Goal: Transaction & Acquisition: Purchase product/service

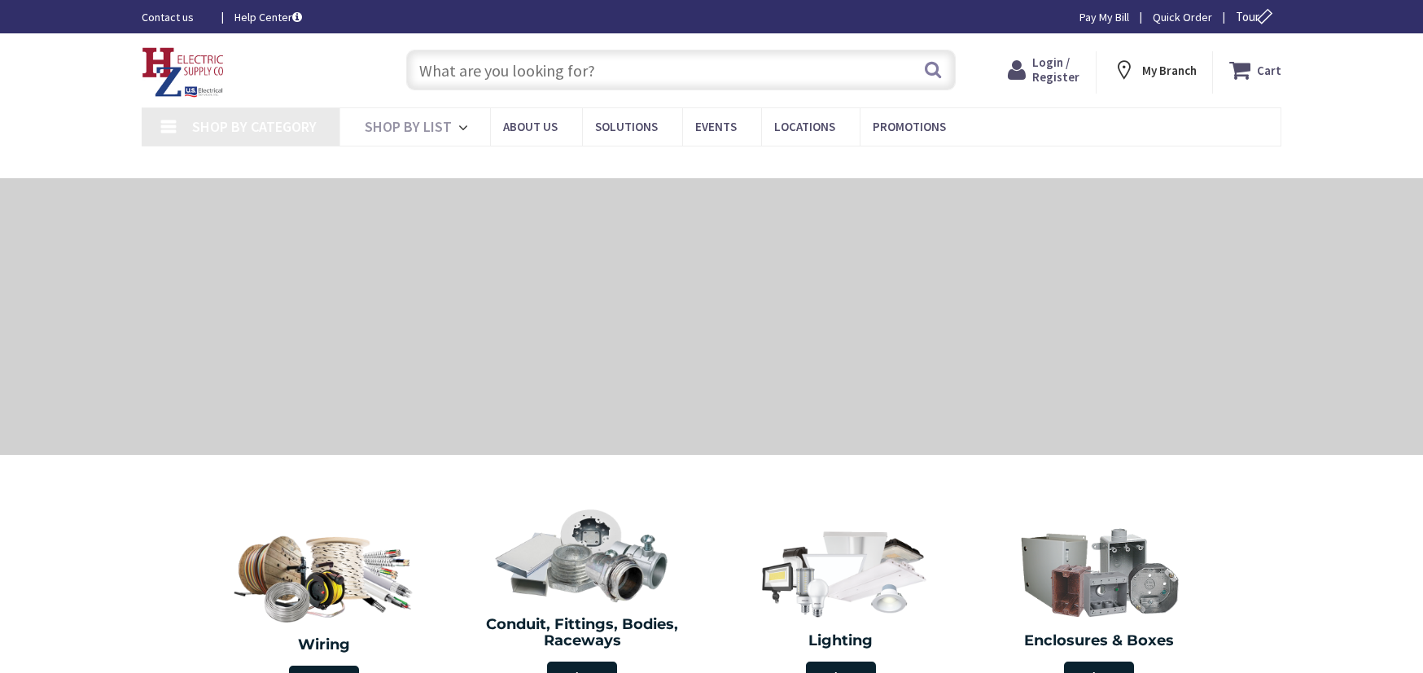
type input "[PERSON_NAME] Corners Rd, [GEOGRAPHIC_DATA], [GEOGRAPHIC_DATA]"
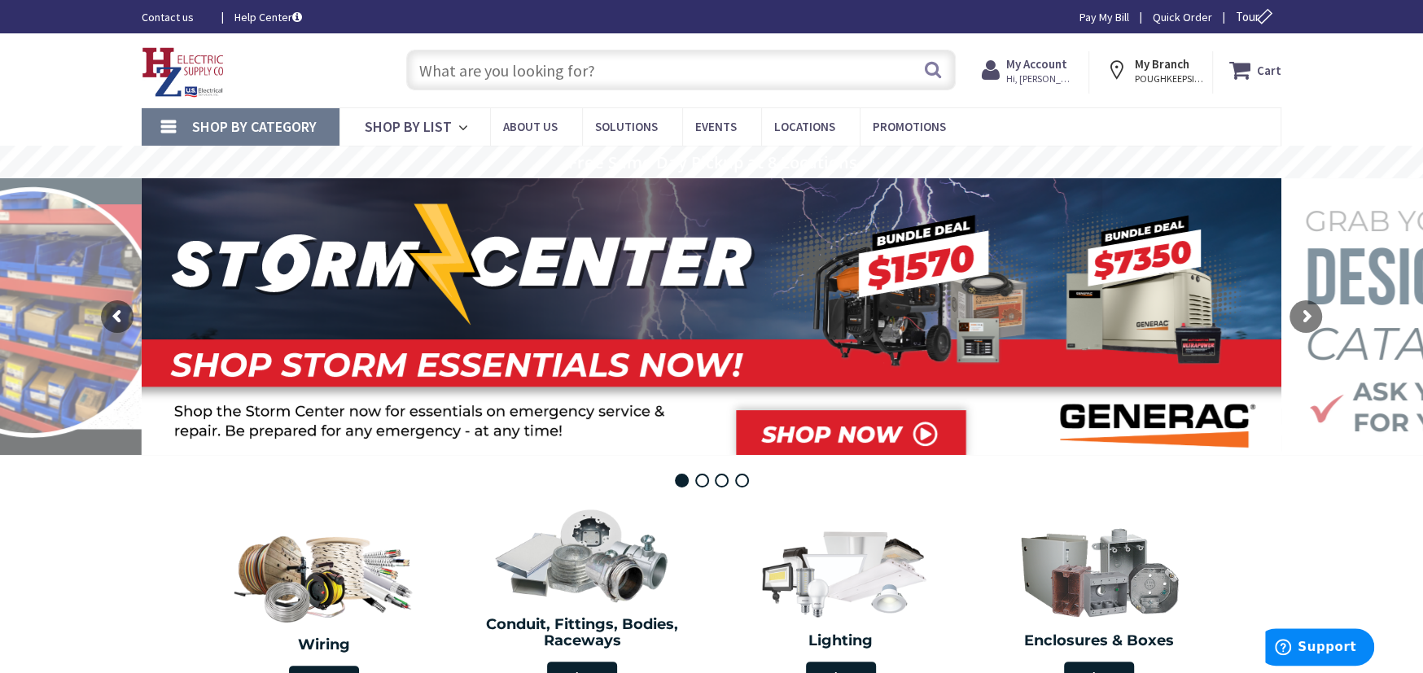
click at [287, 120] on span "Shop By Category" at bounding box center [254, 126] width 125 height 19
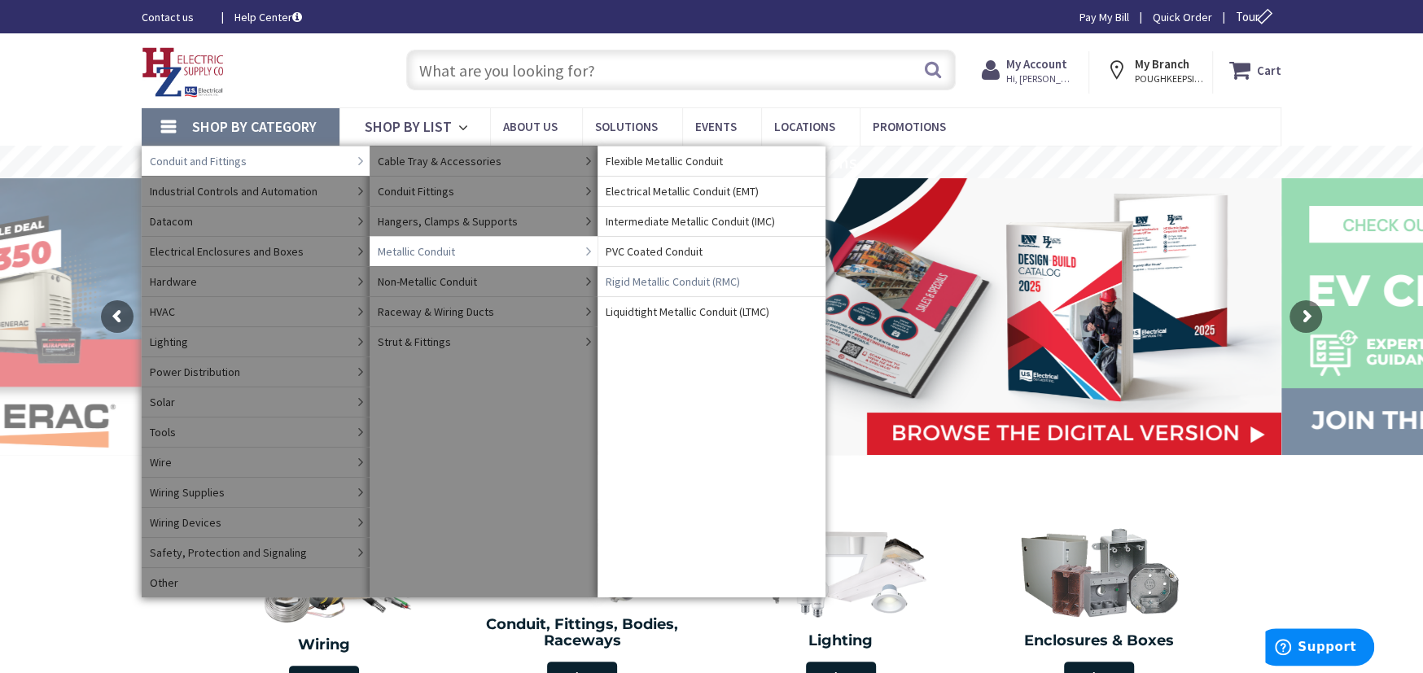
click at [637, 281] on span "Rigid Metallic Conduit (RMC)" at bounding box center [673, 281] width 134 height 16
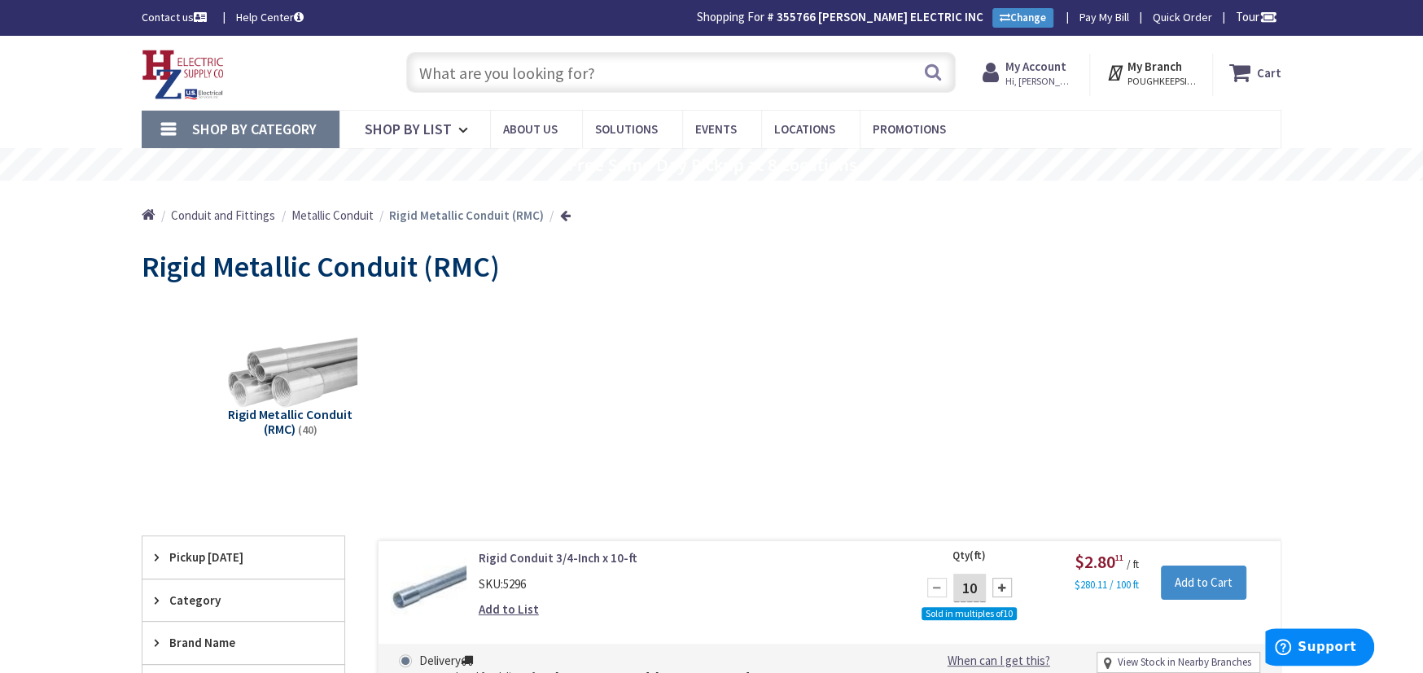
click at [461, 71] on input "text" at bounding box center [680, 72] width 549 height 41
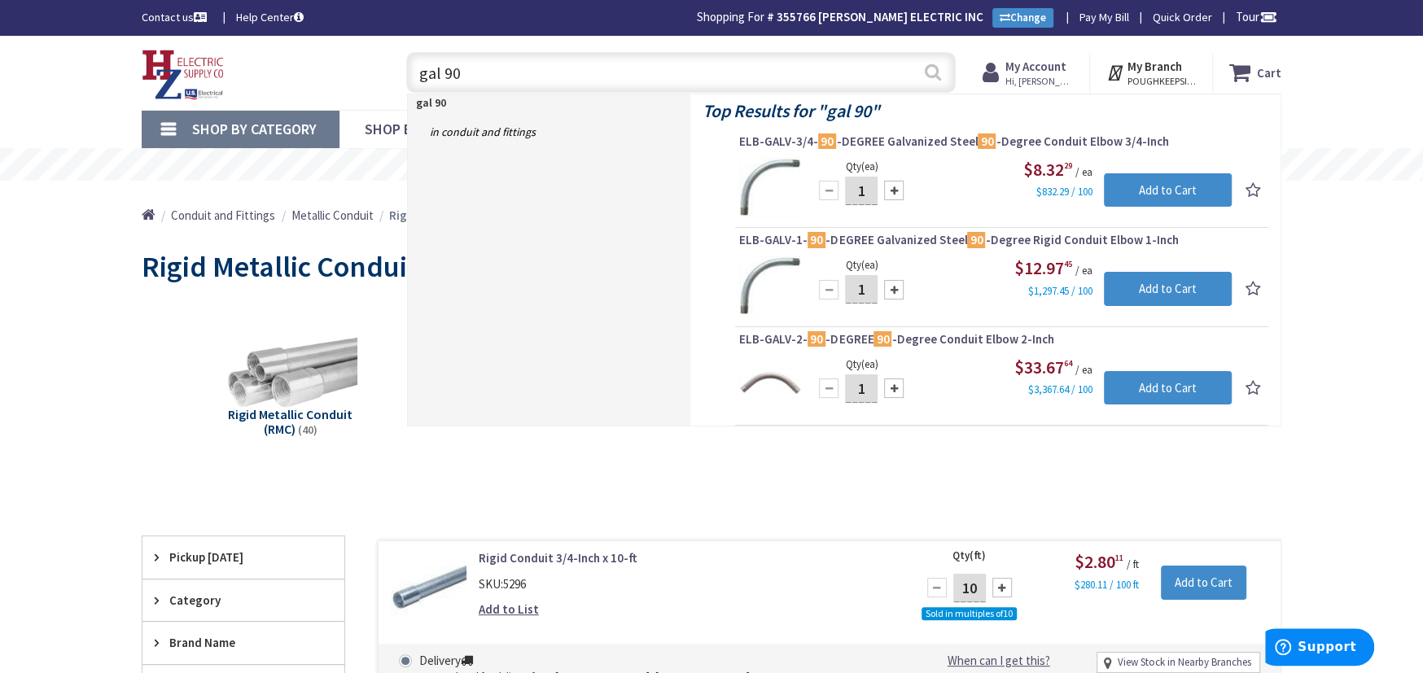
type input "gal 90"
click at [931, 72] on button "Search" at bounding box center [932, 72] width 21 height 37
